Goal: Task Accomplishment & Management: Manage account settings

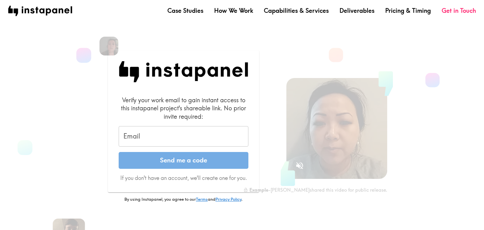
click at [184, 130] on input "Email" at bounding box center [184, 136] width 130 height 21
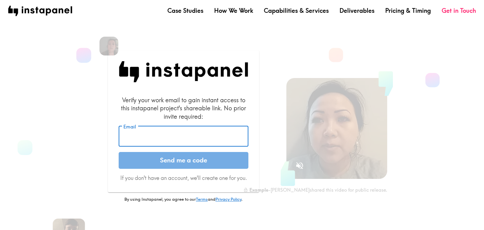
type input "[EMAIL_ADDRESS][DOMAIN_NAME]"
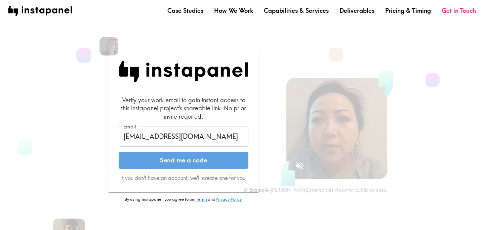
click at [172, 159] on button "Send me a code" at bounding box center [184, 160] width 130 height 17
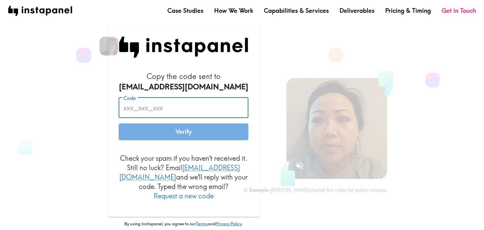
click at [145, 118] on input "Code" at bounding box center [184, 107] width 130 height 21
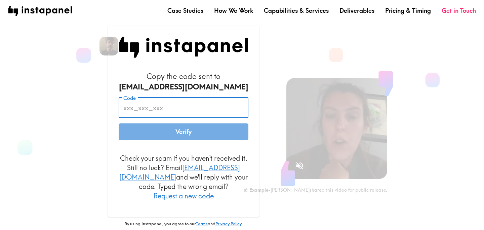
paste input "pMh_AYQ_qtR"
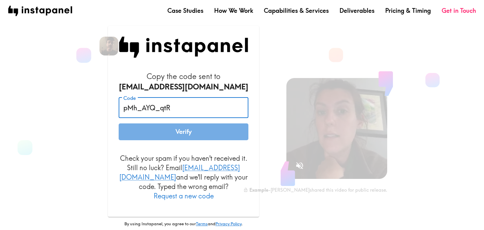
type input "pMh_AYQ_qtR"
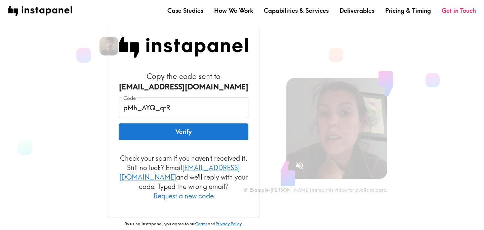
click at [104, 110] on div "Copy the code sent to kae@instapanel.com Code pMh_AYQ_qtR Code Verify Check you…" at bounding box center [183, 145] width 184 height 239
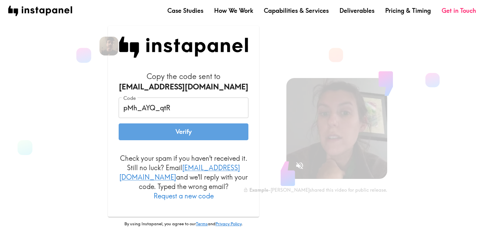
click at [161, 131] on button "Verify" at bounding box center [184, 131] width 130 height 17
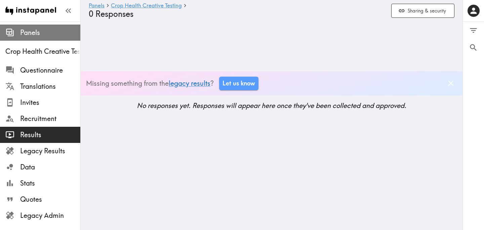
click at [45, 37] on span "Panels" at bounding box center [50, 32] width 60 height 9
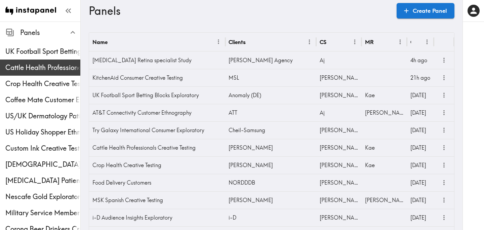
click at [42, 71] on span "Cattle Health Professionals Creative Testing" at bounding box center [42, 67] width 75 height 9
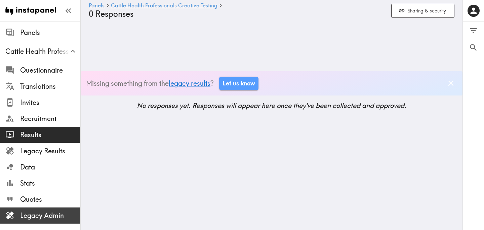
click at [56, 217] on span "Legacy Admin" at bounding box center [50, 215] width 60 height 9
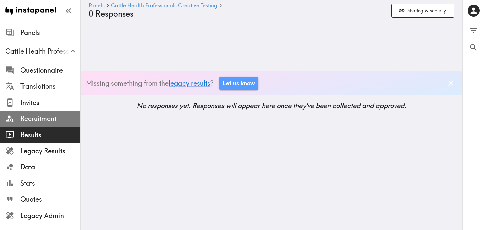
click at [43, 120] on span "Recruitment" at bounding box center [50, 118] width 60 height 9
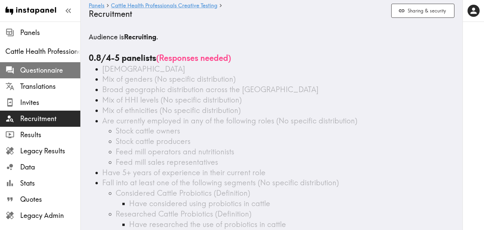
click at [34, 70] on span "Questionnaire" at bounding box center [50, 70] width 60 height 9
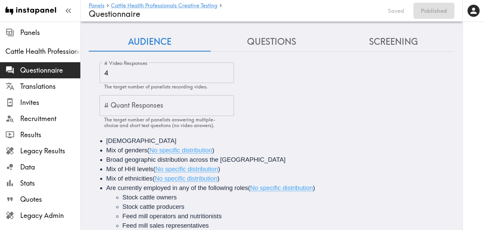
scroll to position [93, 0]
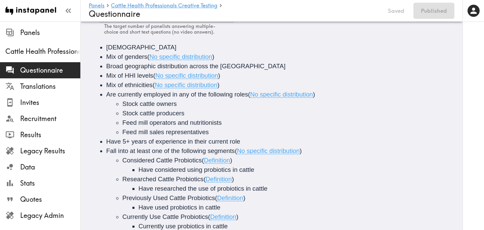
click at [36, 24] on ul "Panels Cattle Health Professionals Creative Testing Questionnaire Translations …" at bounding box center [40, 127] width 80 height 210
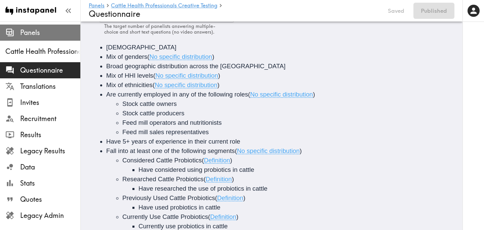
click at [37, 33] on span "Panels" at bounding box center [50, 32] width 60 height 9
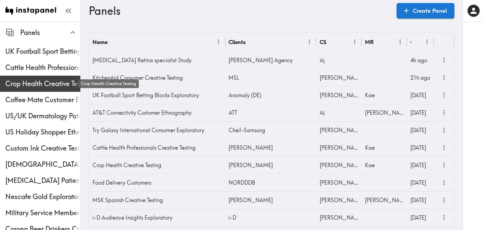
click at [37, 86] on span "Crop Health Creative Testing" at bounding box center [42, 83] width 75 height 9
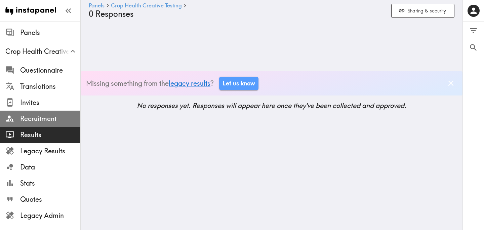
click at [42, 120] on span "Recruitment" at bounding box center [50, 118] width 60 height 9
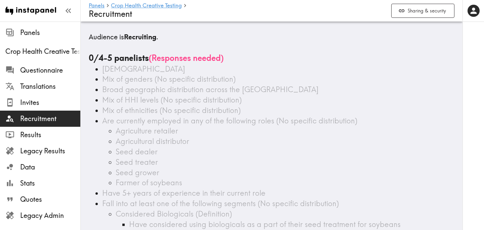
scroll to position [82, 0]
